Goal: Browse casually: Explore the website without a specific task or goal

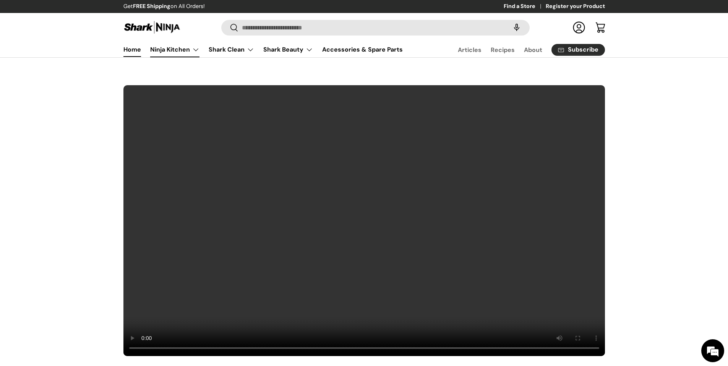
click at [175, 51] on link "Ninja Kitchen" at bounding box center [174, 49] width 49 height 15
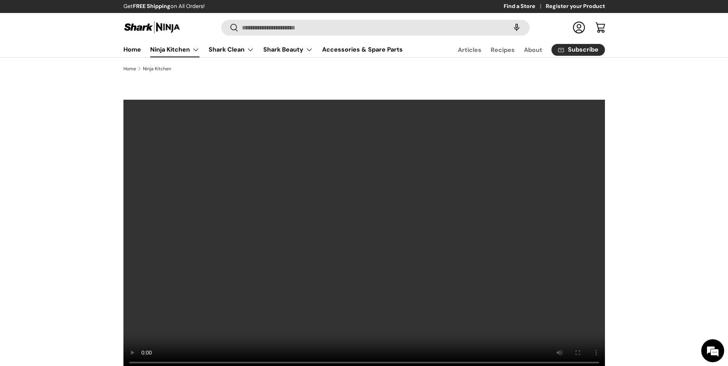
click at [183, 52] on link "Ninja Kitchen" at bounding box center [174, 49] width 49 height 15
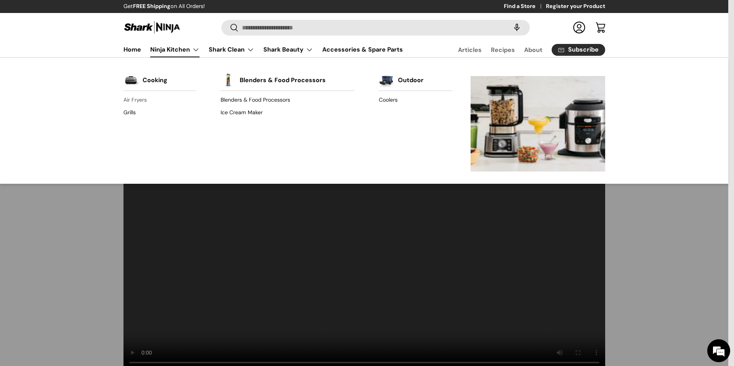
click at [138, 101] on link "Air Fryers" at bounding box center [159, 100] width 73 height 12
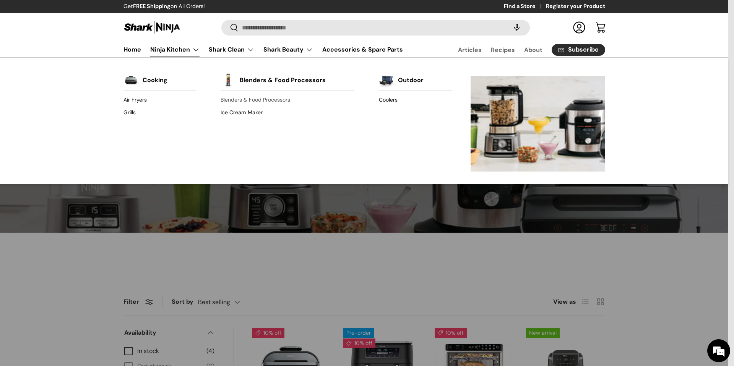
click at [247, 102] on link "Blenders & Food Processors" at bounding box center [288, 100] width 134 height 12
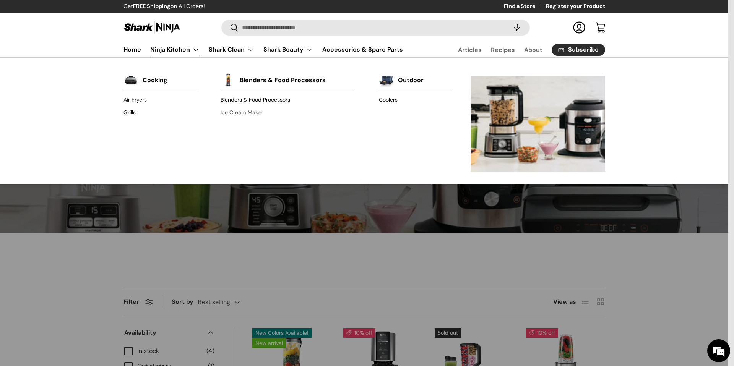
click at [250, 117] on link "Ice Cream Maker" at bounding box center [288, 112] width 134 height 12
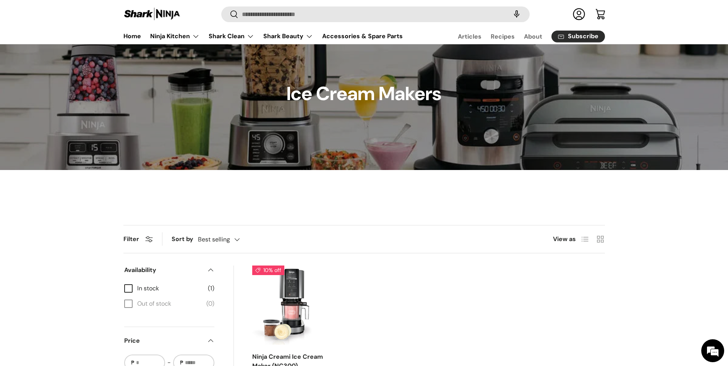
scroll to position [219, 0]
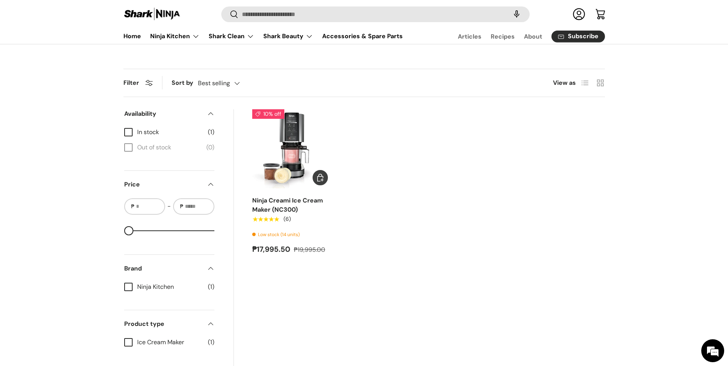
click at [0, 0] on img "Ninja Creami Ice Cream Maker (NC300)" at bounding box center [0, 0] width 0 height 0
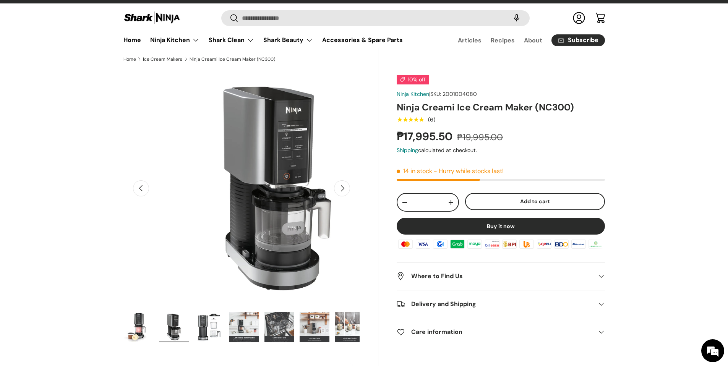
scroll to position [0, 240]
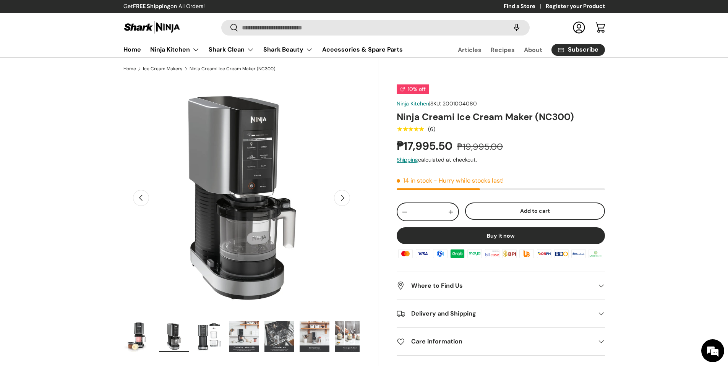
click at [344, 196] on button "Next" at bounding box center [342, 198] width 16 height 16
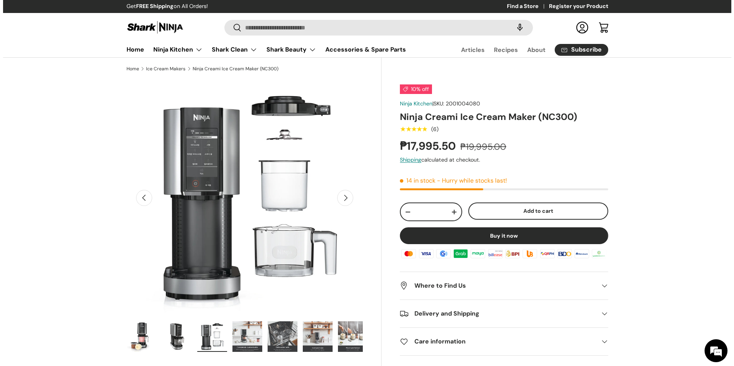
scroll to position [0, 481]
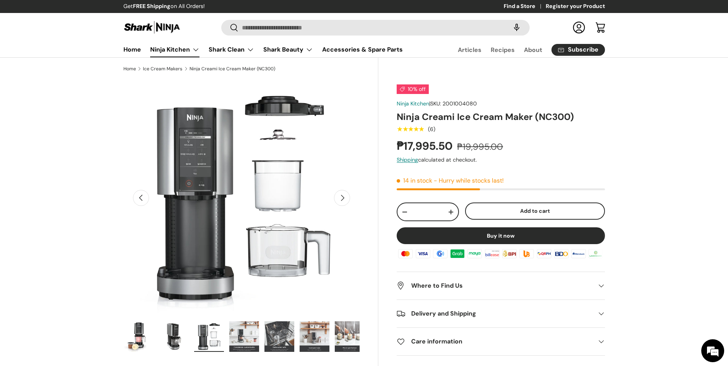
click at [196, 49] on link "Ninja Kitchen" at bounding box center [174, 49] width 49 height 15
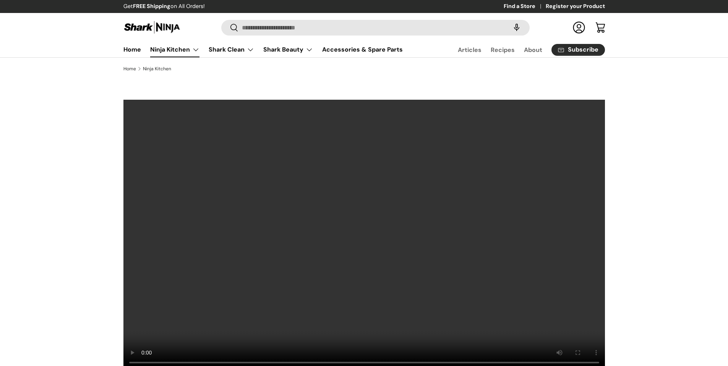
click at [196, 49] on link "Ninja Kitchen" at bounding box center [174, 49] width 49 height 15
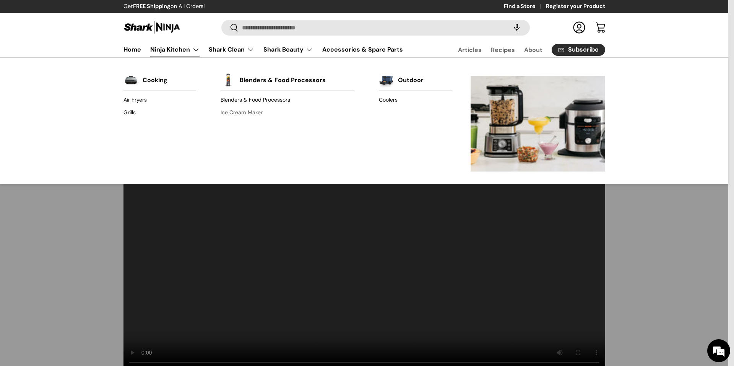
click at [246, 115] on link "Ice Cream Maker" at bounding box center [288, 112] width 134 height 12
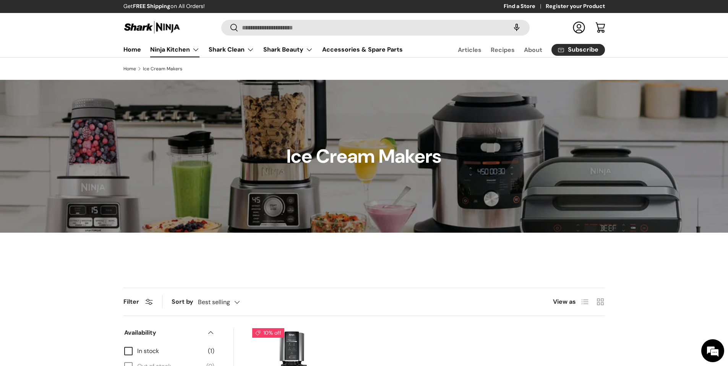
click at [194, 51] on link "Ninja Kitchen" at bounding box center [174, 49] width 49 height 15
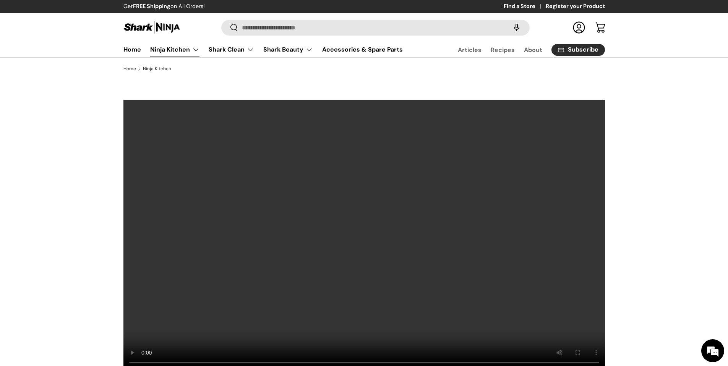
click at [197, 49] on link "Ninja Kitchen" at bounding box center [174, 49] width 49 height 15
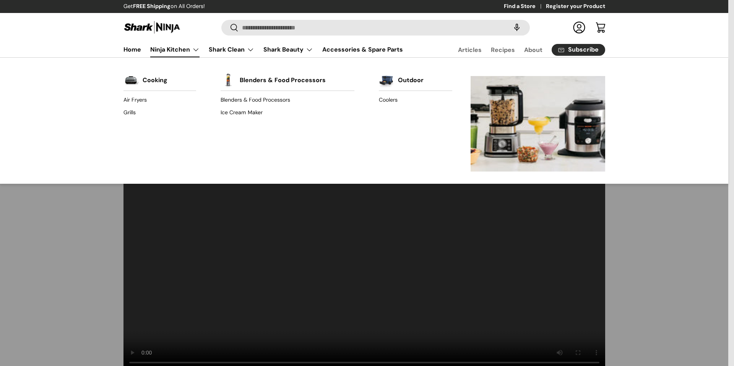
click at [194, 50] on link "Ninja Kitchen" at bounding box center [174, 49] width 49 height 15
click at [237, 100] on link "Blenders & Food Processors" at bounding box center [288, 100] width 134 height 12
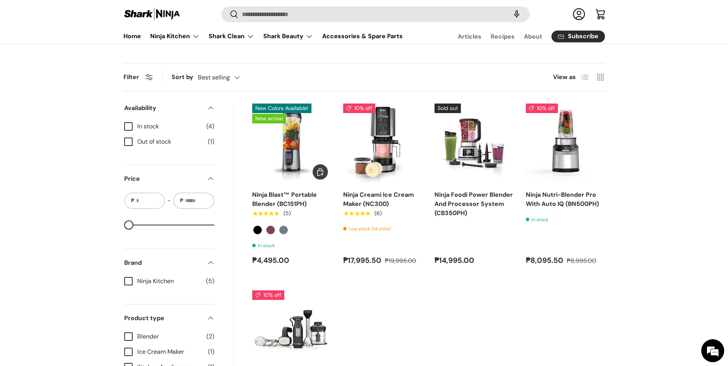
scroll to position [221, 0]
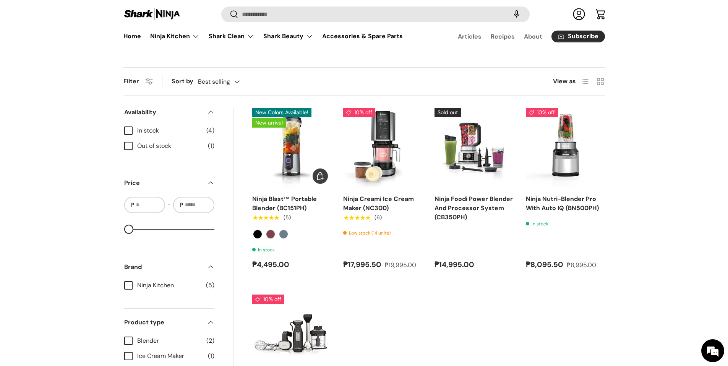
click at [0, 0] on img "Ninja Blast™ Portable Blender (BC151PH)" at bounding box center [0, 0] width 0 height 0
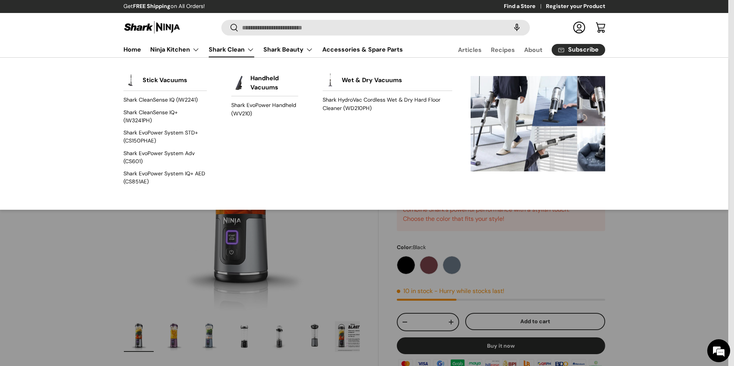
click at [223, 49] on link "Shark Clean" at bounding box center [231, 49] width 45 height 15
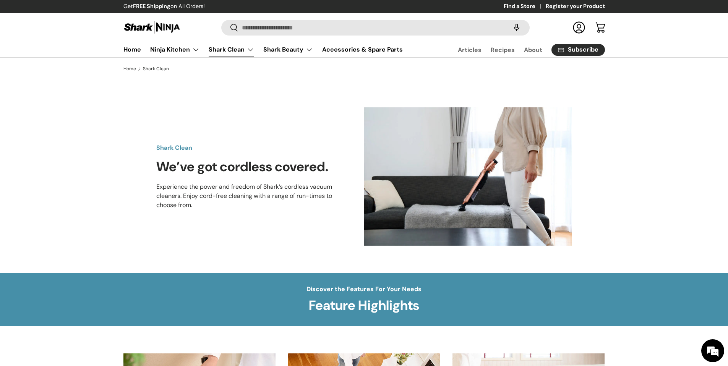
click at [86, 307] on div "Discover the Features For Your Needs Feature Highlights" at bounding box center [364, 299] width 728 height 53
click at [528, 307] on div "Discover the Features For Your Needs Feature Highlights" at bounding box center [364, 300] width 531 height 30
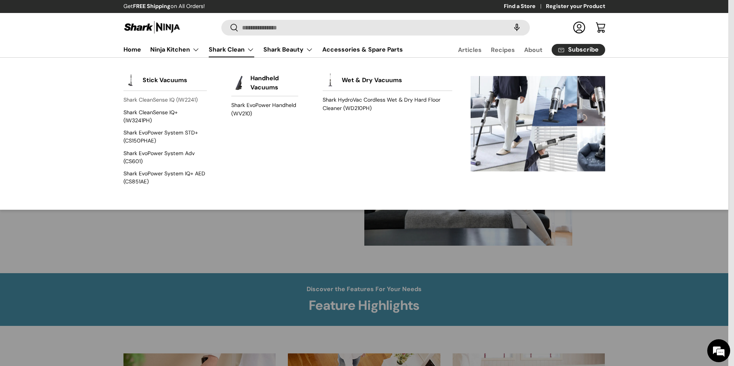
click at [175, 98] on link "Shark CleanSense IQ (IW2241)" at bounding box center [164, 100] width 83 height 12
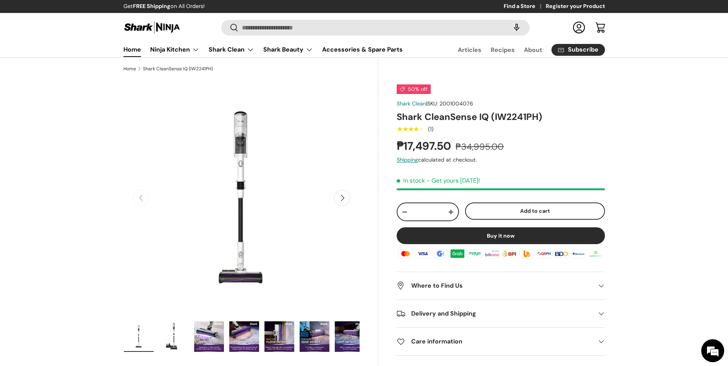
click at [133, 45] on link "Home" at bounding box center [132, 49] width 18 height 15
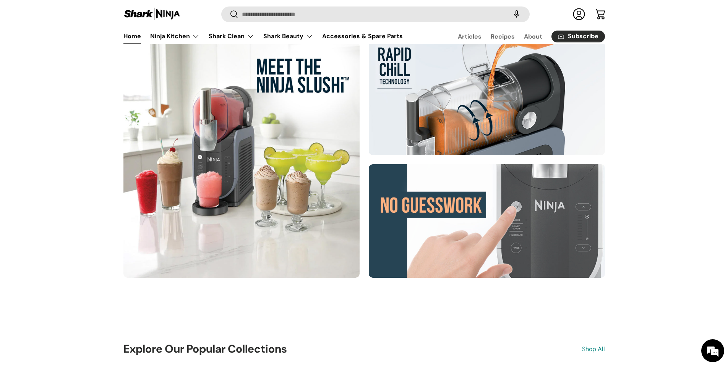
scroll to position [431, 0]
click at [208, 201] on div at bounding box center [241, 160] width 236 height 236
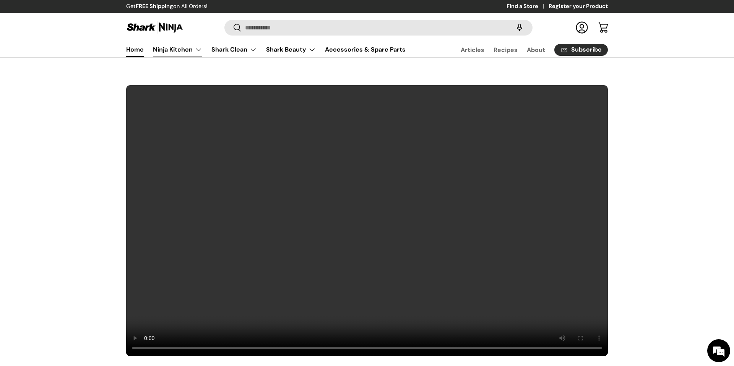
click at [161, 49] on link "Ninja Kitchen" at bounding box center [177, 49] width 49 height 15
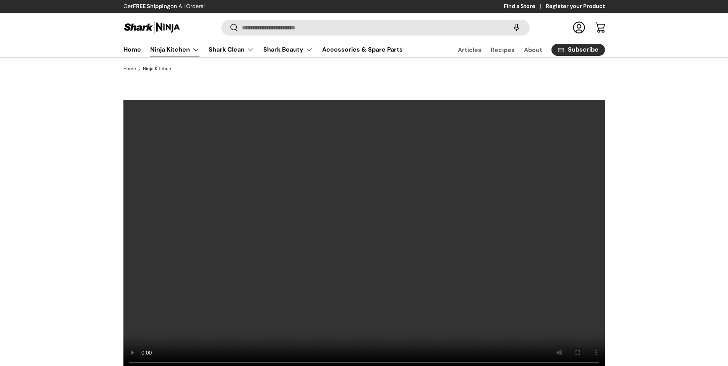
click at [136, 48] on link "Home" at bounding box center [132, 49] width 18 height 15
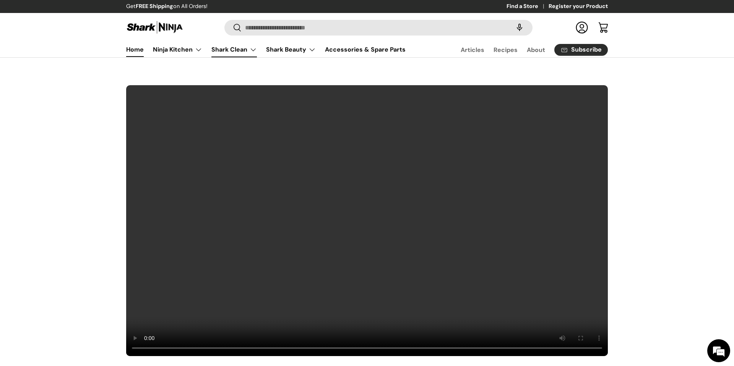
click at [246, 49] on link "Shark Clean" at bounding box center [233, 49] width 45 height 15
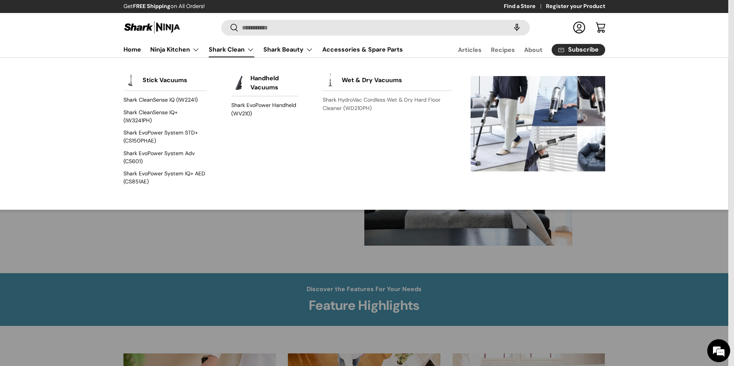
click at [359, 100] on link "Shark HydroVac Cordless Wet & Dry Hard Floor Cleaner (WD210PH)" at bounding box center [387, 104] width 129 height 20
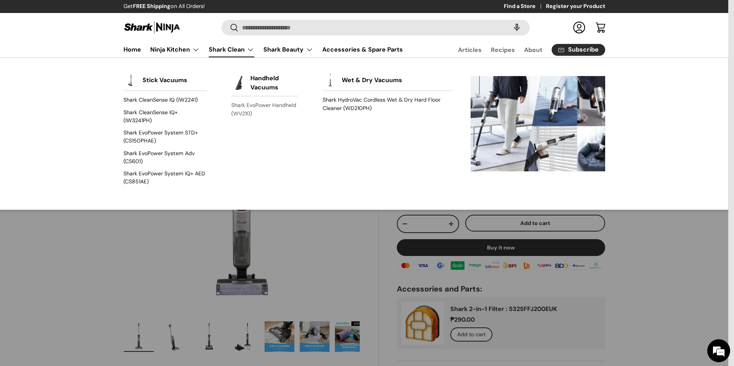
click at [257, 106] on link "Shark EvoPower Handheld (WV210)" at bounding box center [264, 109] width 67 height 20
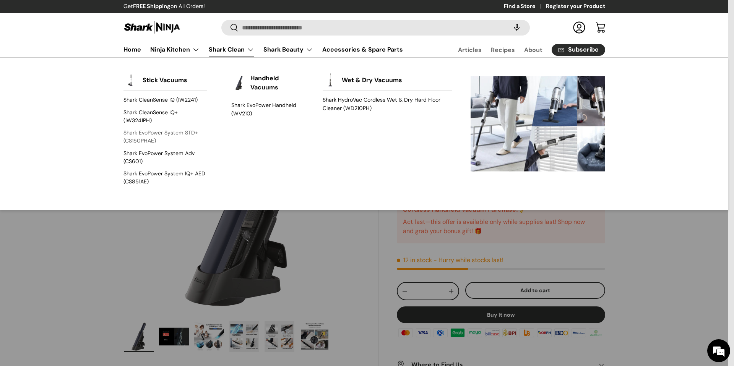
click at [187, 132] on link "Shark EvoPower System STD+ (CS150PHAE)" at bounding box center [164, 137] width 83 height 20
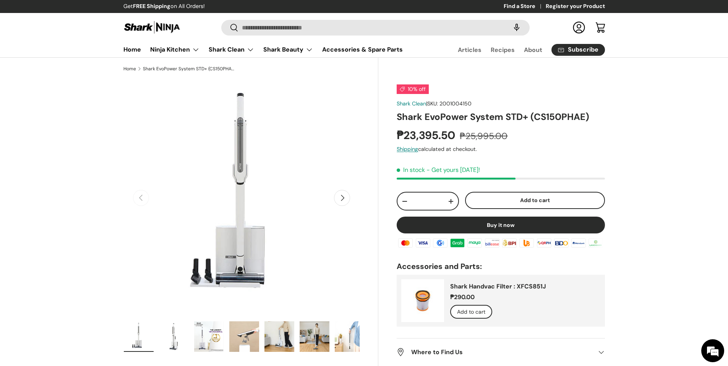
click at [137, 24] on img at bounding box center [151, 27] width 57 height 15
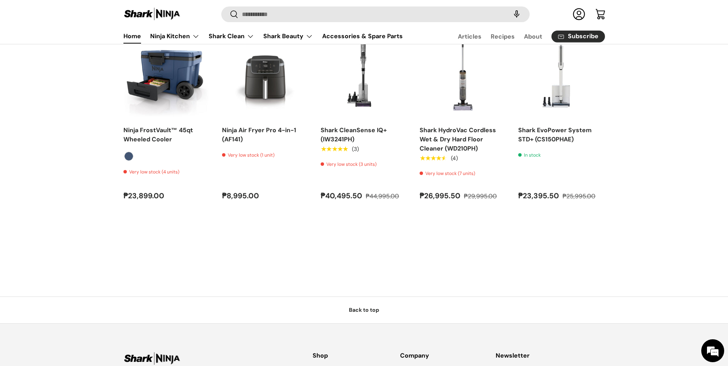
scroll to position [1776, 0]
